Goal: Task Accomplishment & Management: Manage account settings

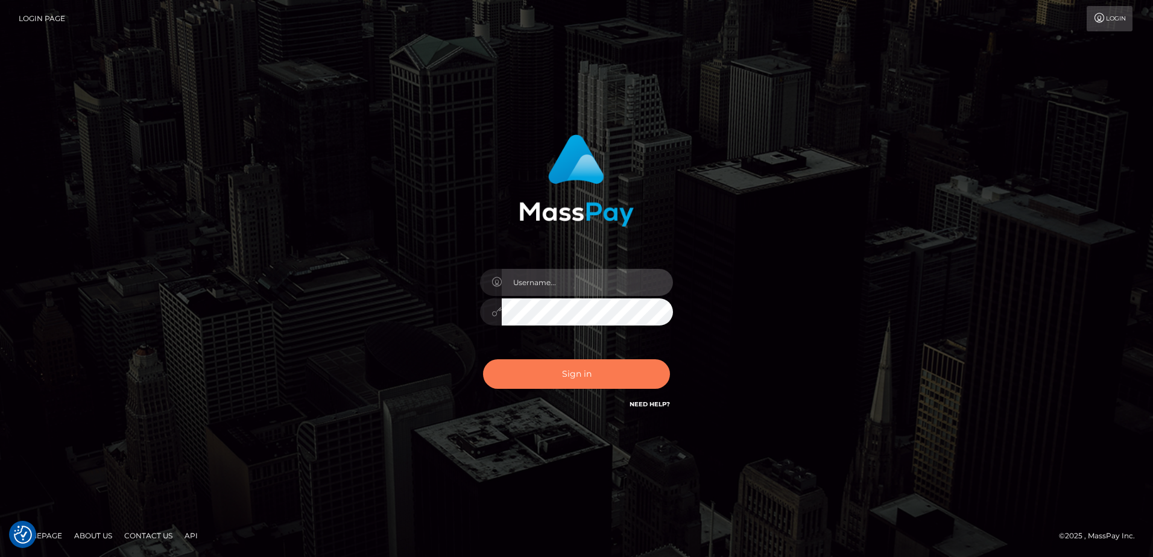
type input "[PERSON_NAME]"
click at [629, 375] on button "Sign in" at bounding box center [576, 374] width 187 height 30
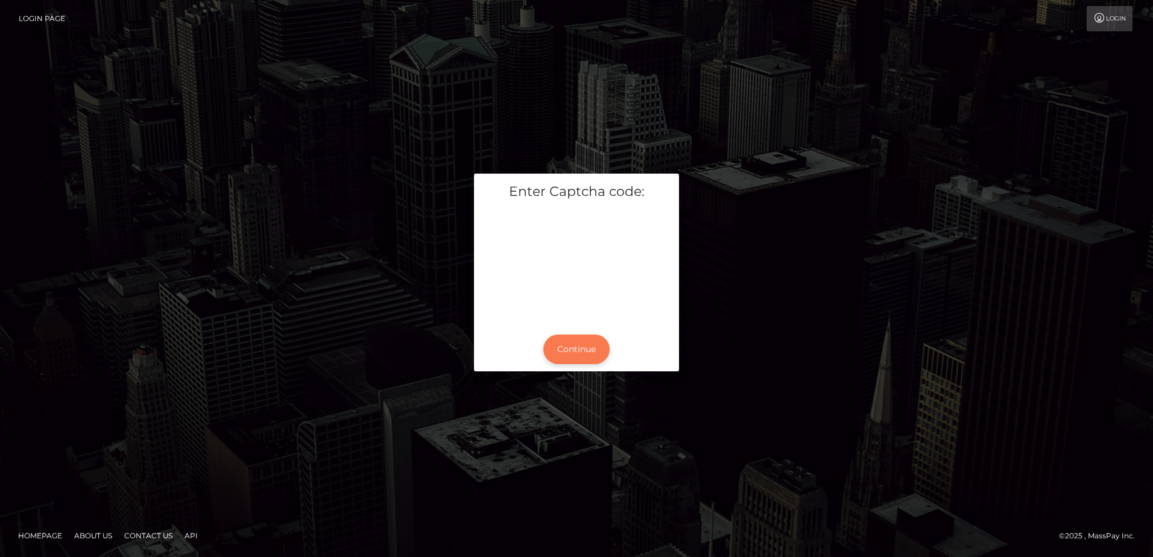
click at [576, 352] on button "Continue" at bounding box center [576, 350] width 66 height 30
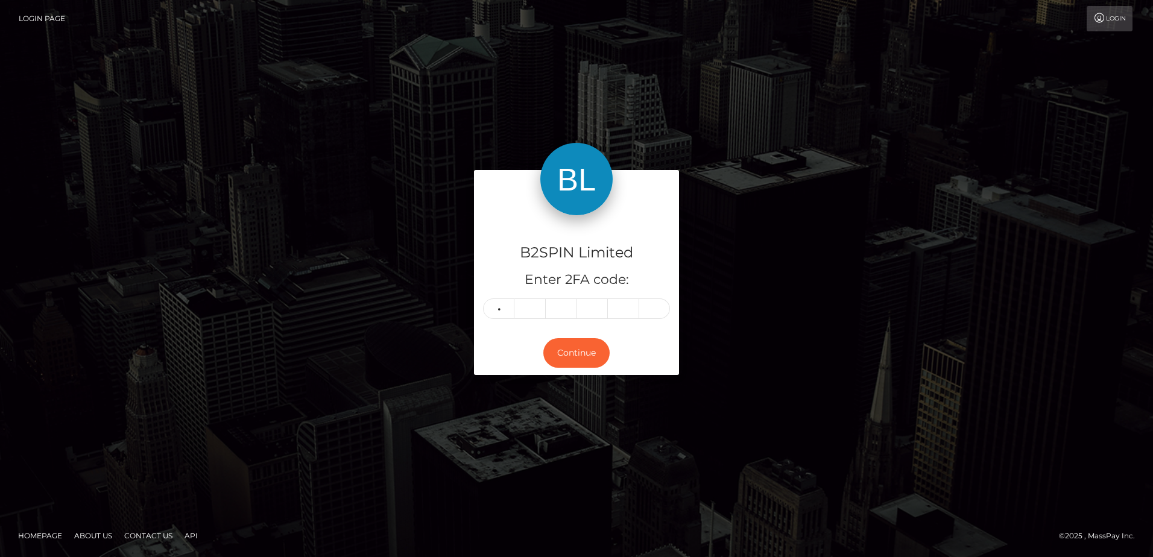
type input "8"
type input "1"
type input "4"
type input "3"
type input "9"
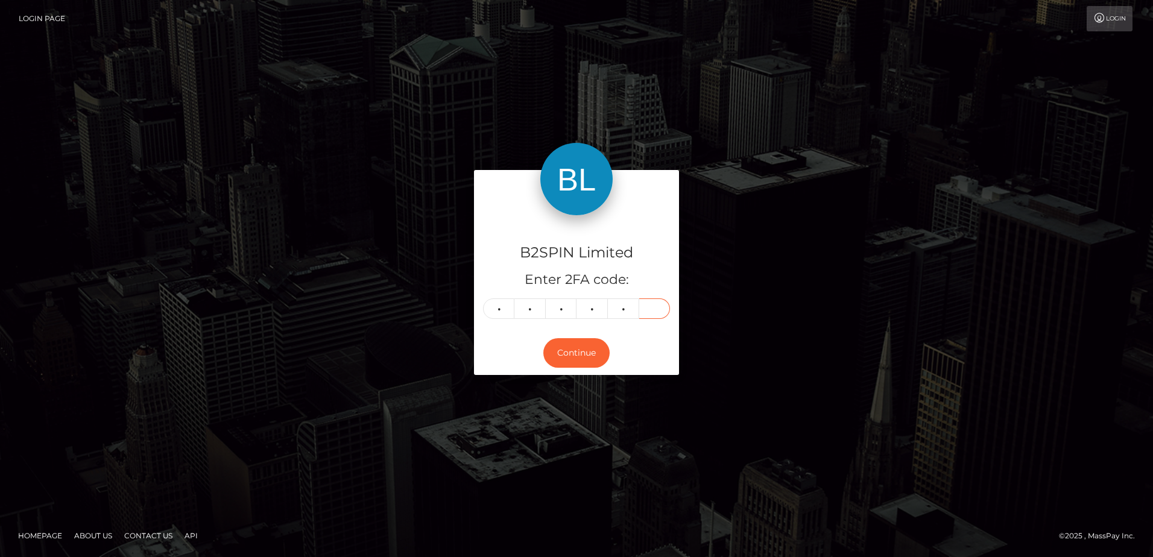
type input "0"
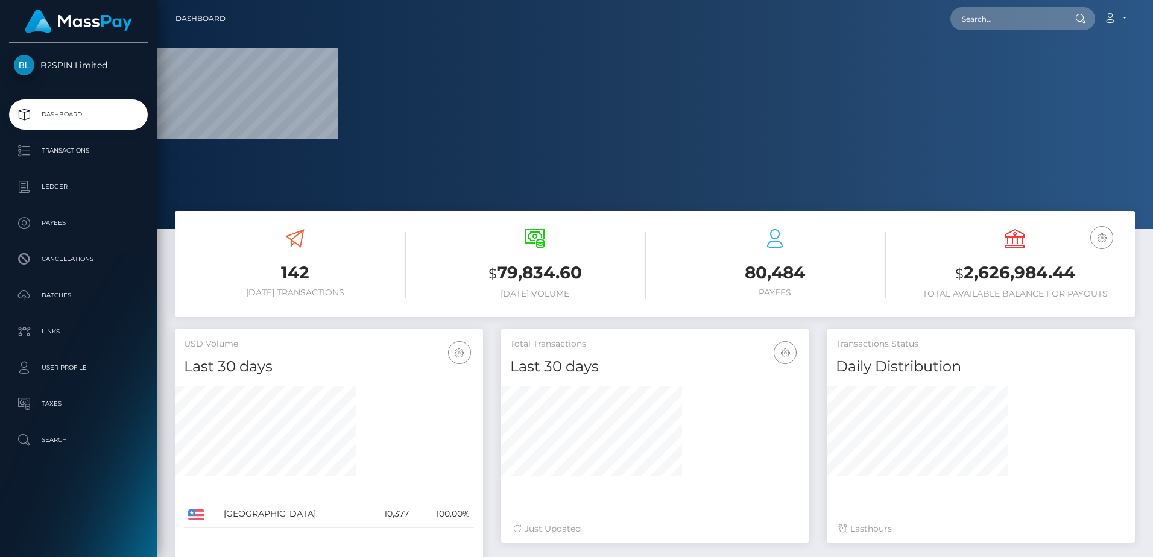
click at [997, 271] on h3 "$ 2,626,984.44" at bounding box center [1015, 273] width 222 height 25
copy h3 "2,626,984.44"
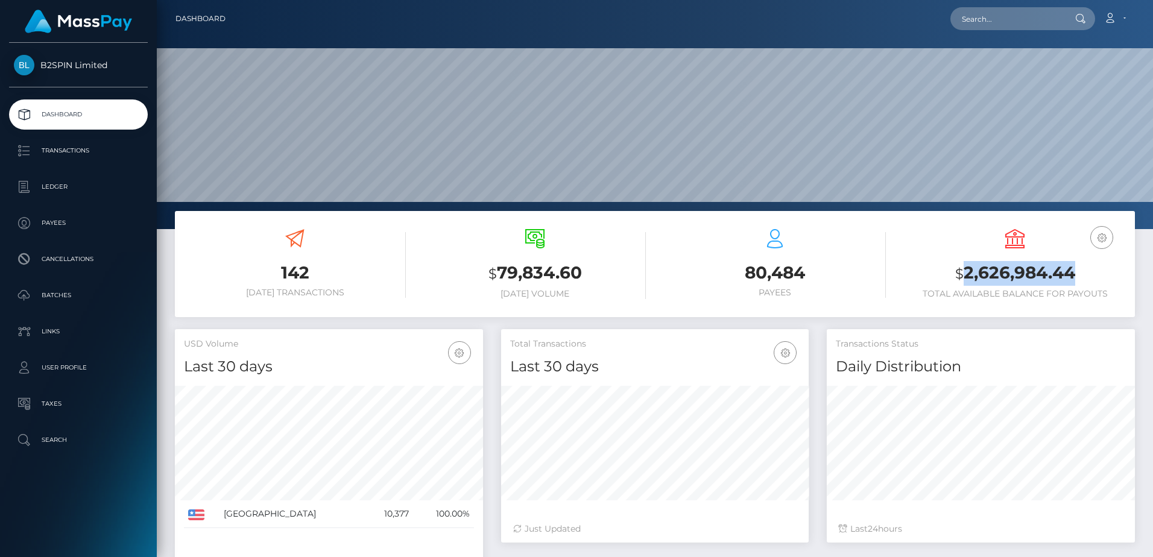
scroll to position [214, 308]
